Goal: Task Accomplishment & Management: Use online tool/utility

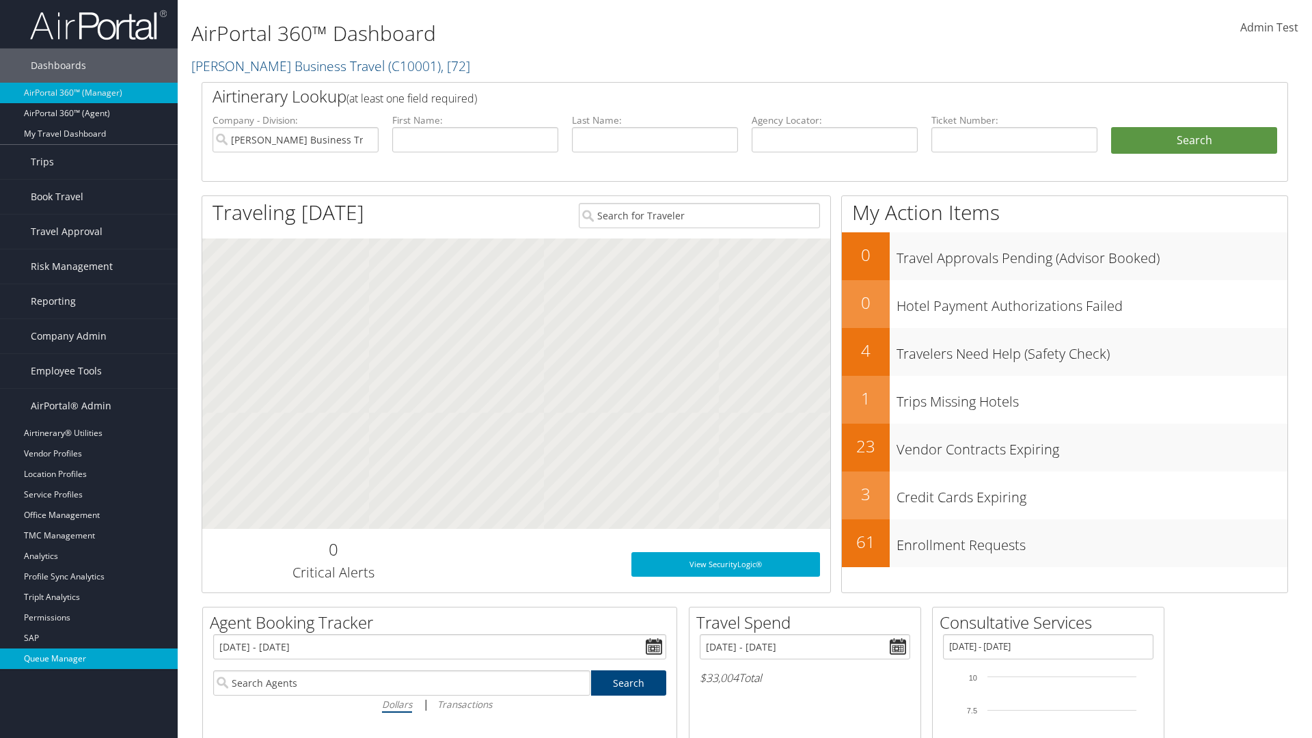
click at [89, 659] on link "Queue Manager" at bounding box center [89, 658] width 178 height 20
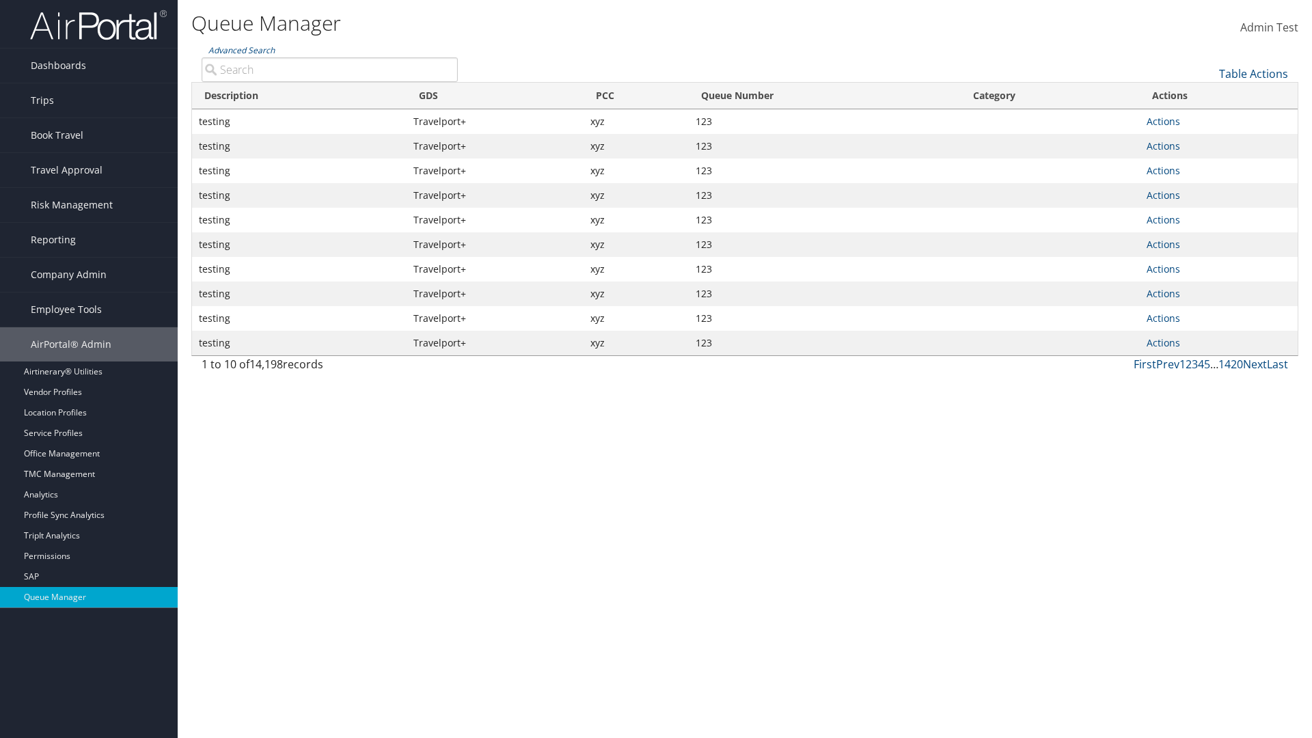
click at [1163, 121] on link "Actions" at bounding box center [1163, 121] width 33 height 13
click at [0, 0] on link "Push To Queue" at bounding box center [0, 0] width 0 height 0
type input "Push To Queue"
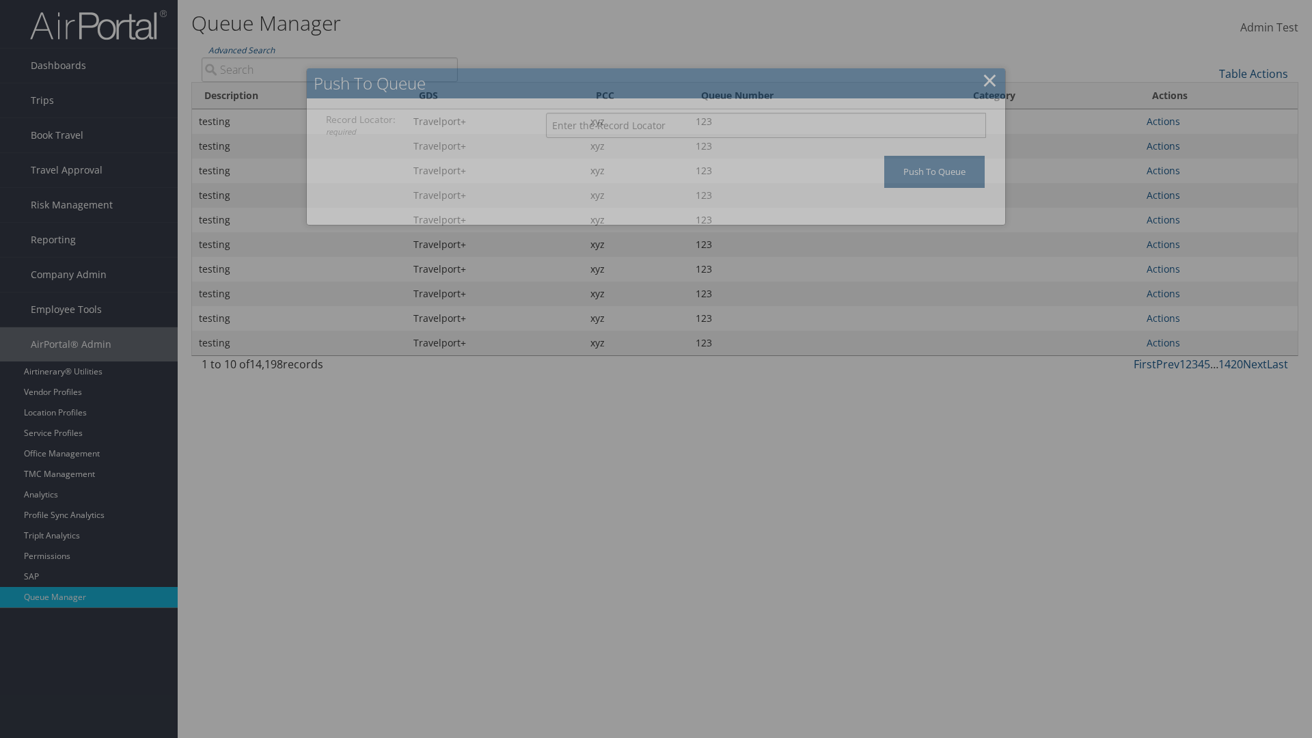
click at [766, 125] on input "Record Locator: required" at bounding box center [766, 125] width 440 height 25
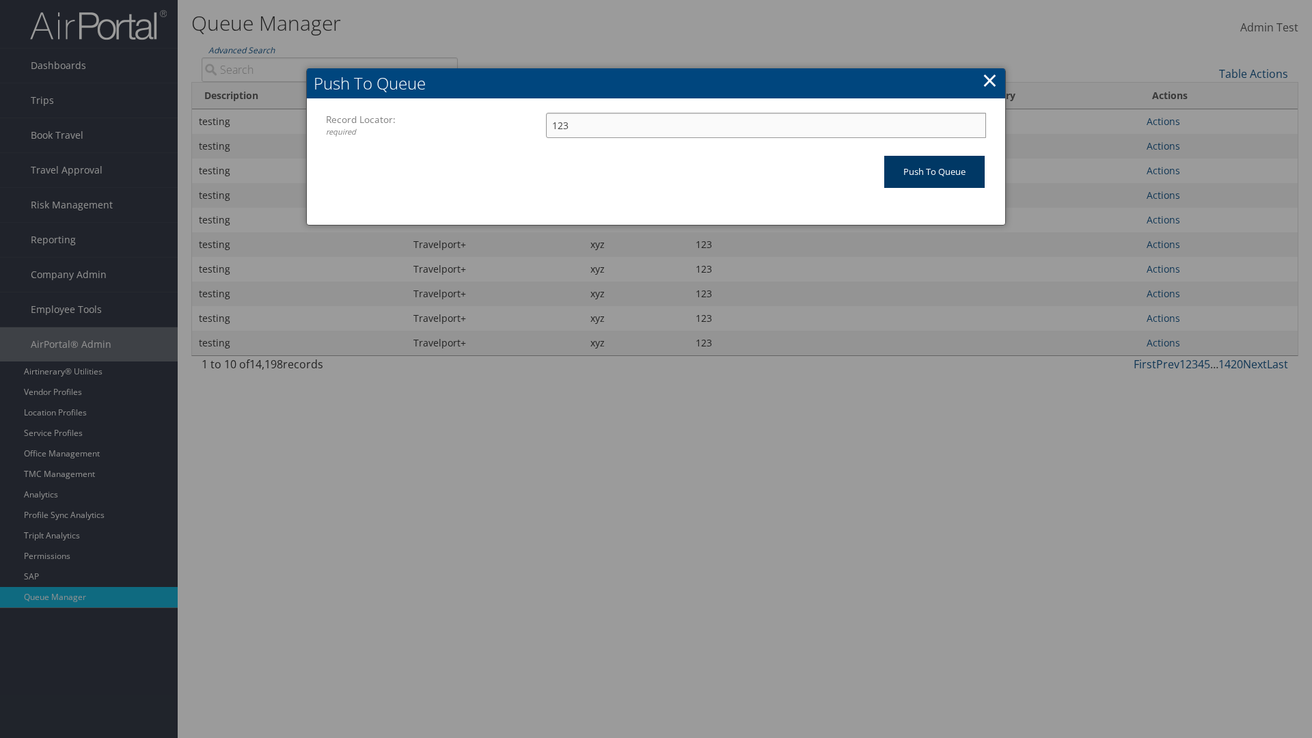
type input "123"
click at [934, 172] on input "Push To Queue" at bounding box center [934, 172] width 100 height 32
